Goal: Navigation & Orientation: Find specific page/section

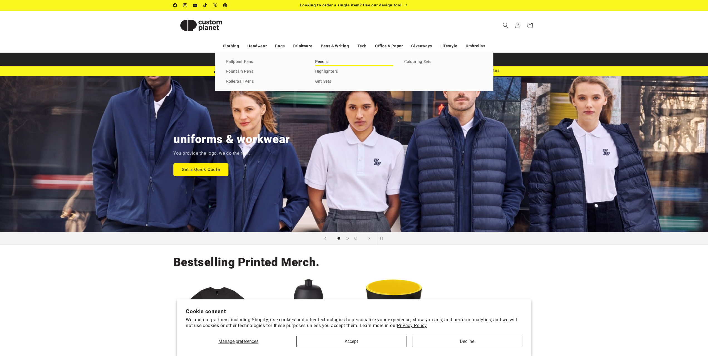
click at [326, 61] on link "Pencils" at bounding box center [354, 62] width 78 height 8
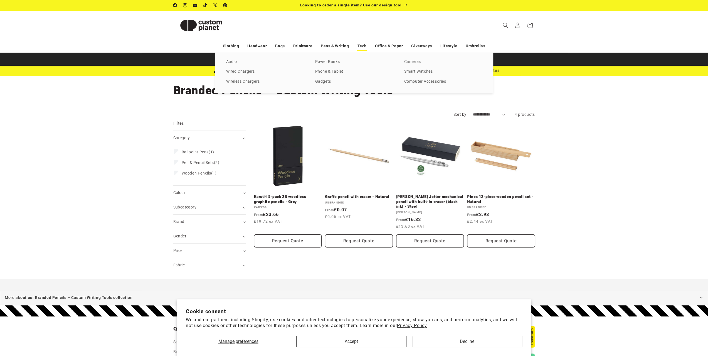
click at [363, 45] on link "Tech" at bounding box center [361, 46] width 9 height 10
